Goal: Task Accomplishment & Management: Use online tool/utility

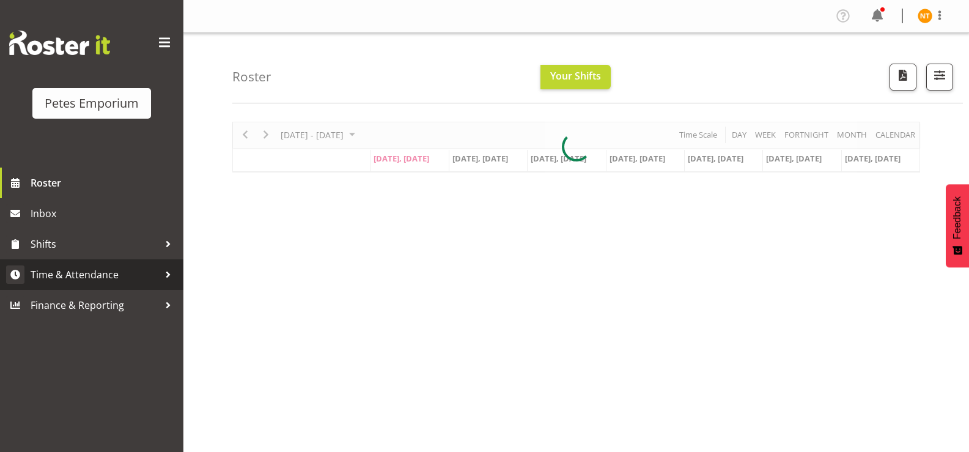
click at [62, 271] on span "Time & Attendance" at bounding box center [95, 274] width 128 height 18
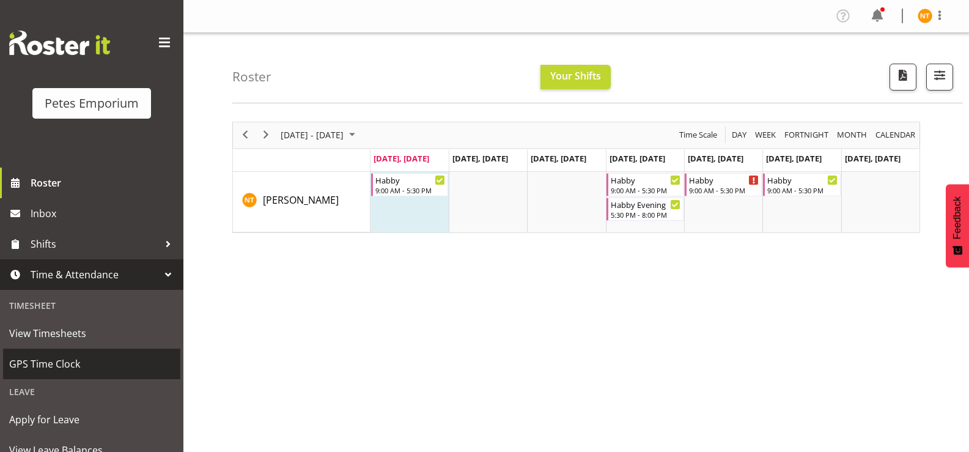
click at [50, 360] on span "GPS Time Clock" at bounding box center [91, 364] width 165 height 18
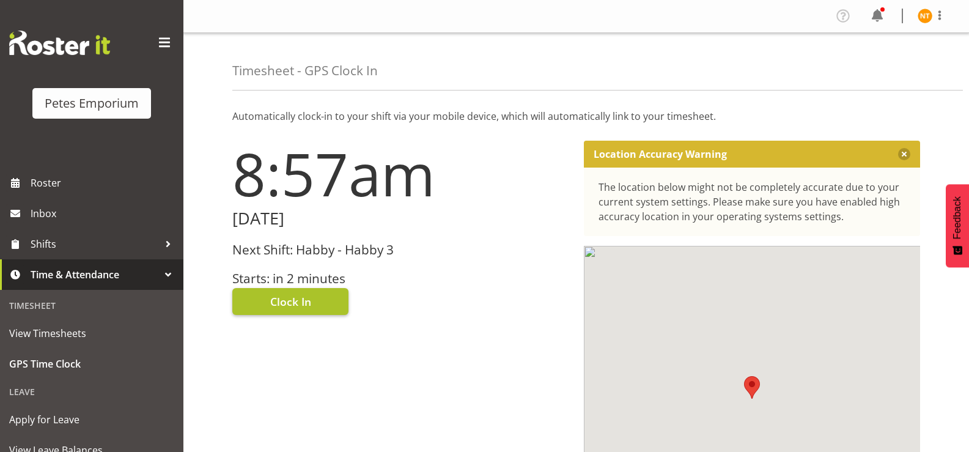
click at [287, 305] on span "Clock In" at bounding box center [290, 301] width 41 height 16
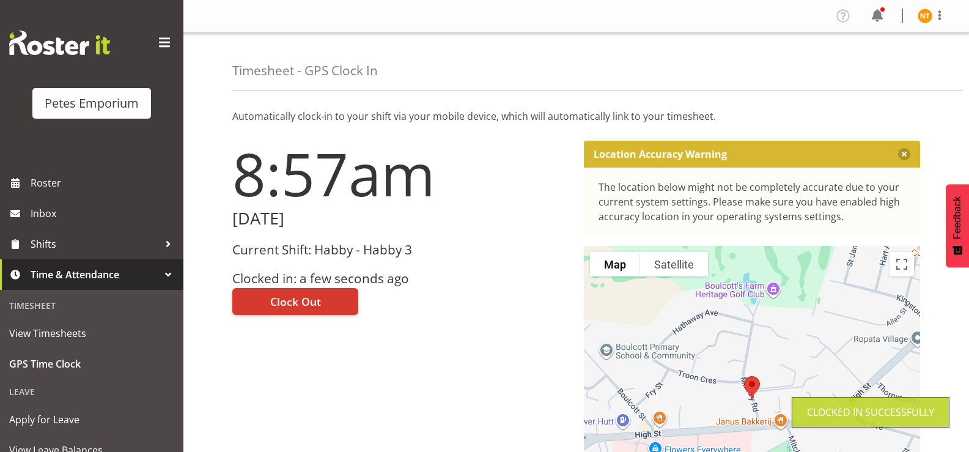
click at [924, 23] on img at bounding box center [925, 16] width 15 height 15
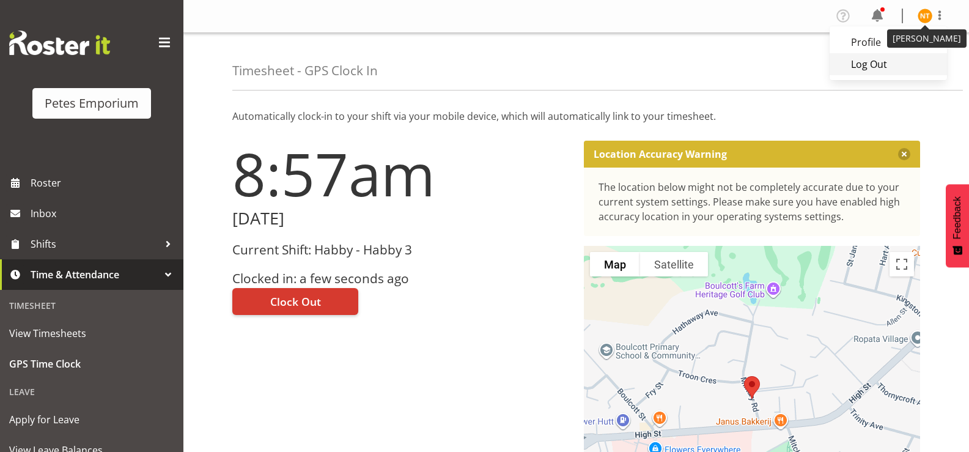
click at [880, 65] on link "Log Out" at bounding box center [888, 64] width 117 height 22
